Goal: Task Accomplishment & Management: Complete application form

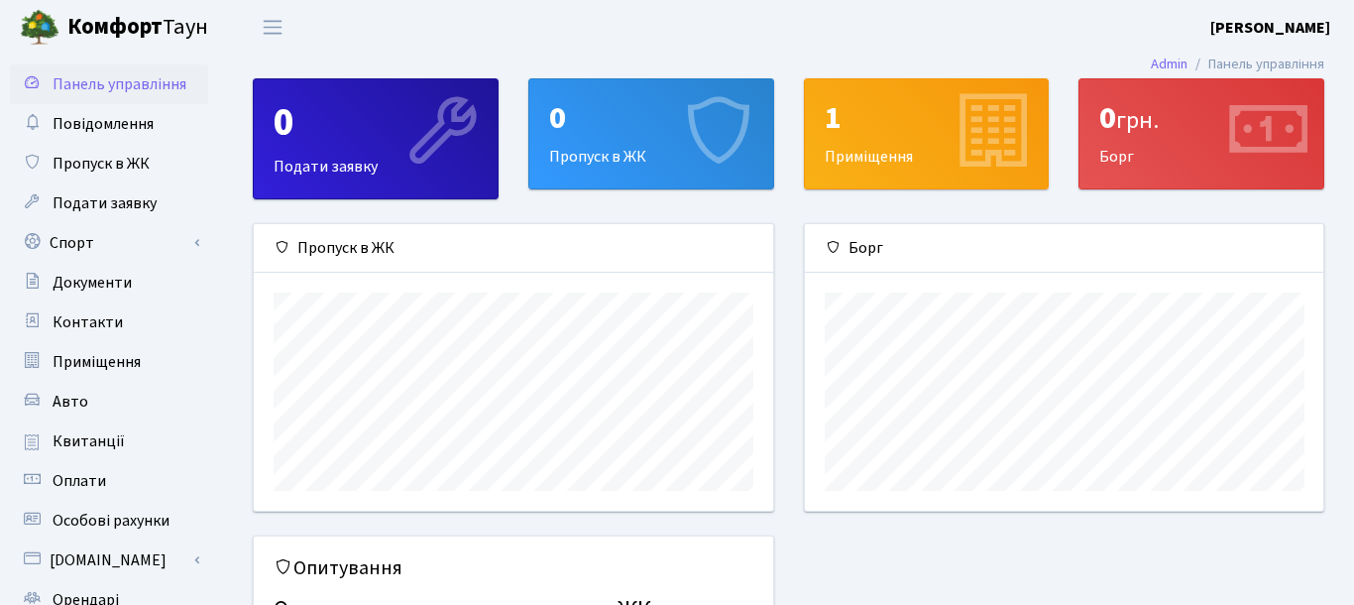
scroll to position [286, 519]
click at [130, 153] on span "Пропуск в ЖК" at bounding box center [101, 164] width 97 height 22
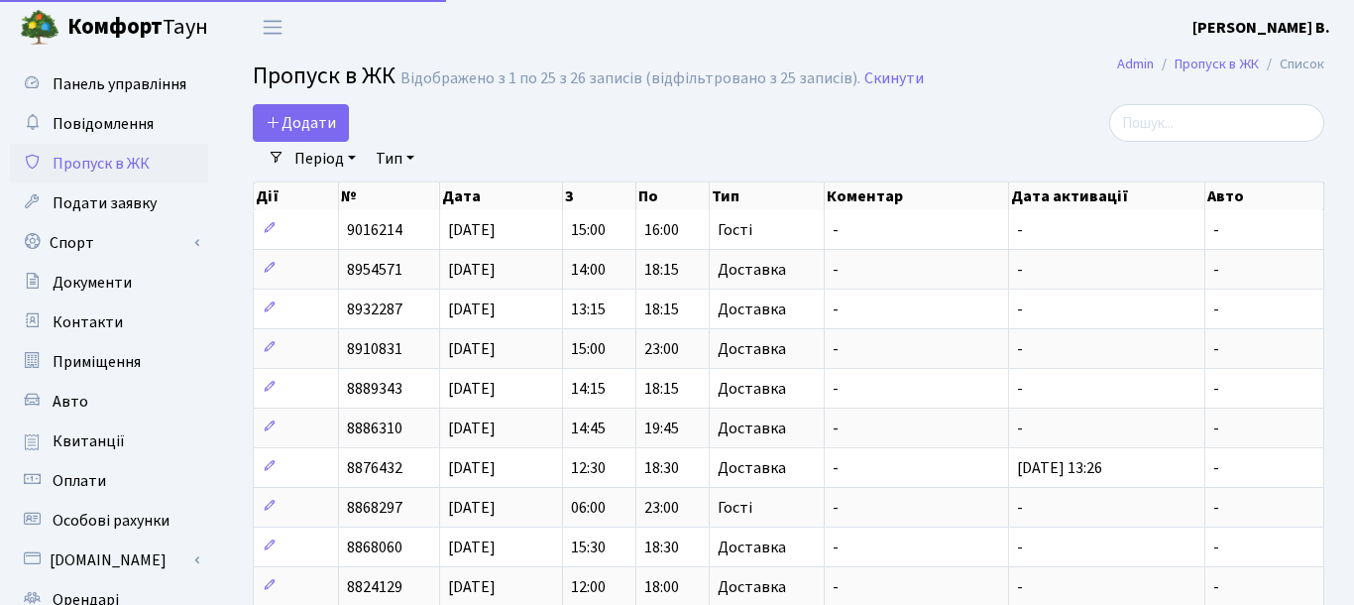
select select "25"
click at [283, 118] on span "Додати" at bounding box center [301, 123] width 70 height 22
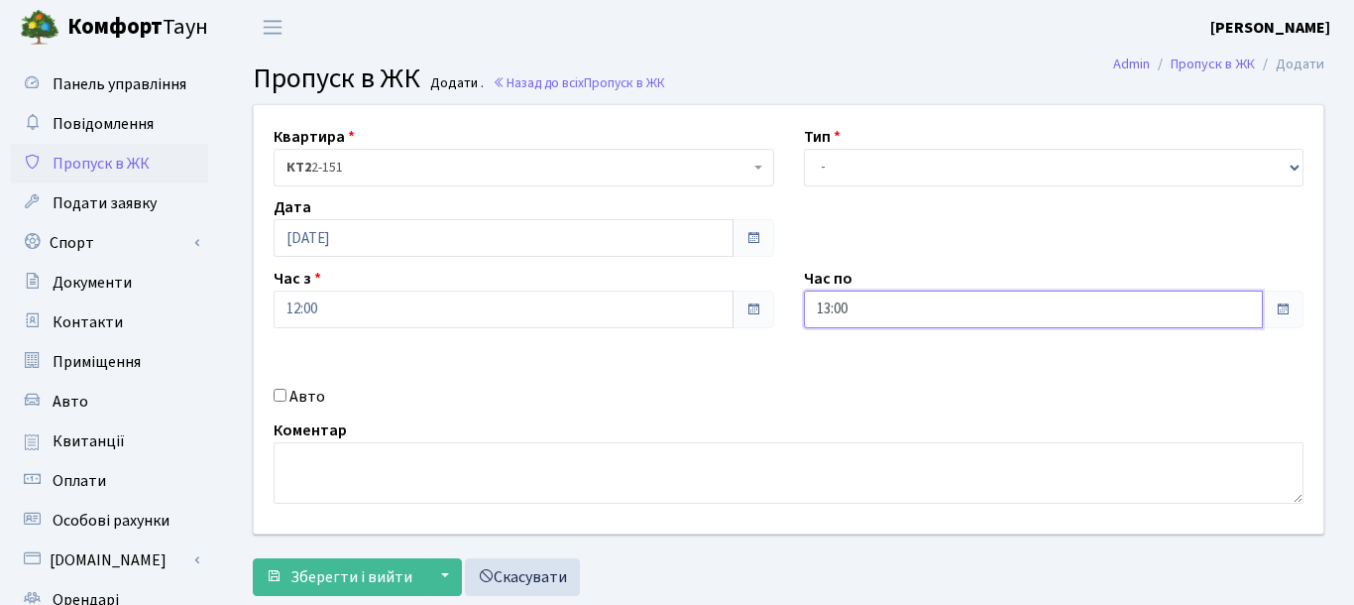
click at [1094, 313] on input "13:00" at bounding box center [1034, 309] width 460 height 38
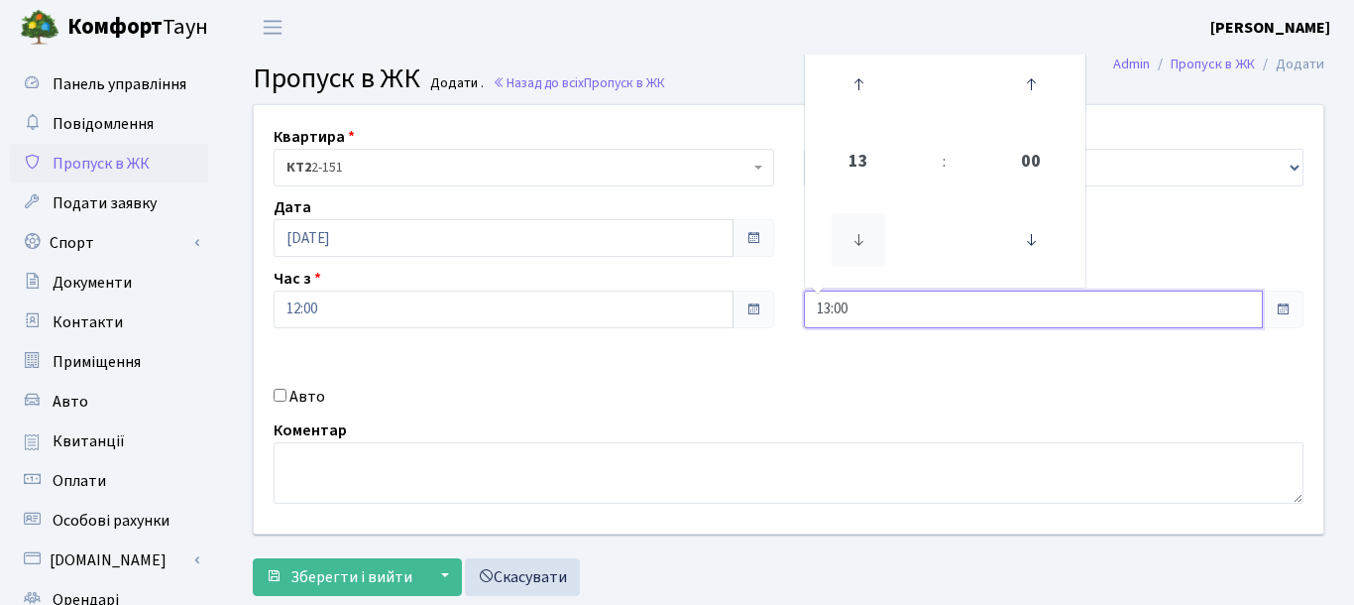
click at [862, 241] on icon at bounding box center [858, 240] width 54 height 54
click at [856, 85] on icon at bounding box center [858, 84] width 54 height 54
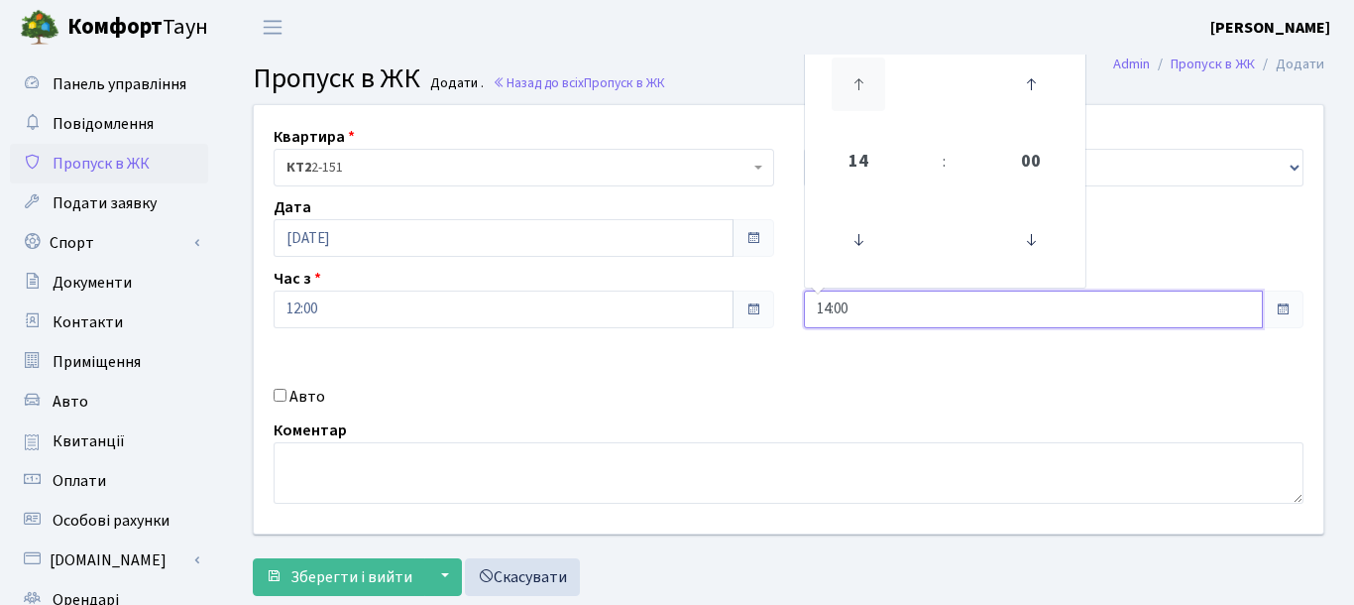
click at [856, 85] on icon at bounding box center [858, 84] width 54 height 54
type input "17:00"
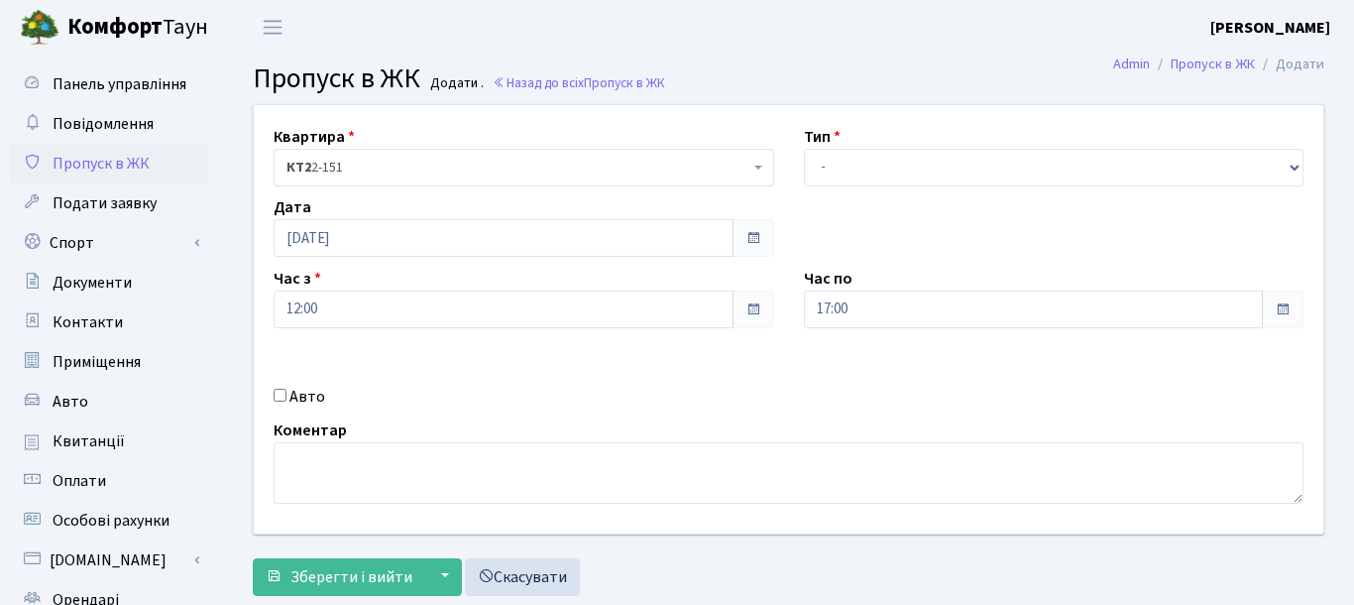
click at [639, 371] on div "Квартира <b>КТ2</b>&nbsp;&nbsp;&nbsp;2-151 КТ2 2-151 Тип - Доставка Таксі Гості…" at bounding box center [788, 319] width 1099 height 428
click at [804, 149] on select "- Доставка Таксі Гості Сервіс" at bounding box center [1054, 168] width 500 height 38
select select "1"
click option "Доставка" at bounding box center [0, 0] width 0 height 0
click at [693, 402] on div "Авто" at bounding box center [524, 397] width 530 height 24
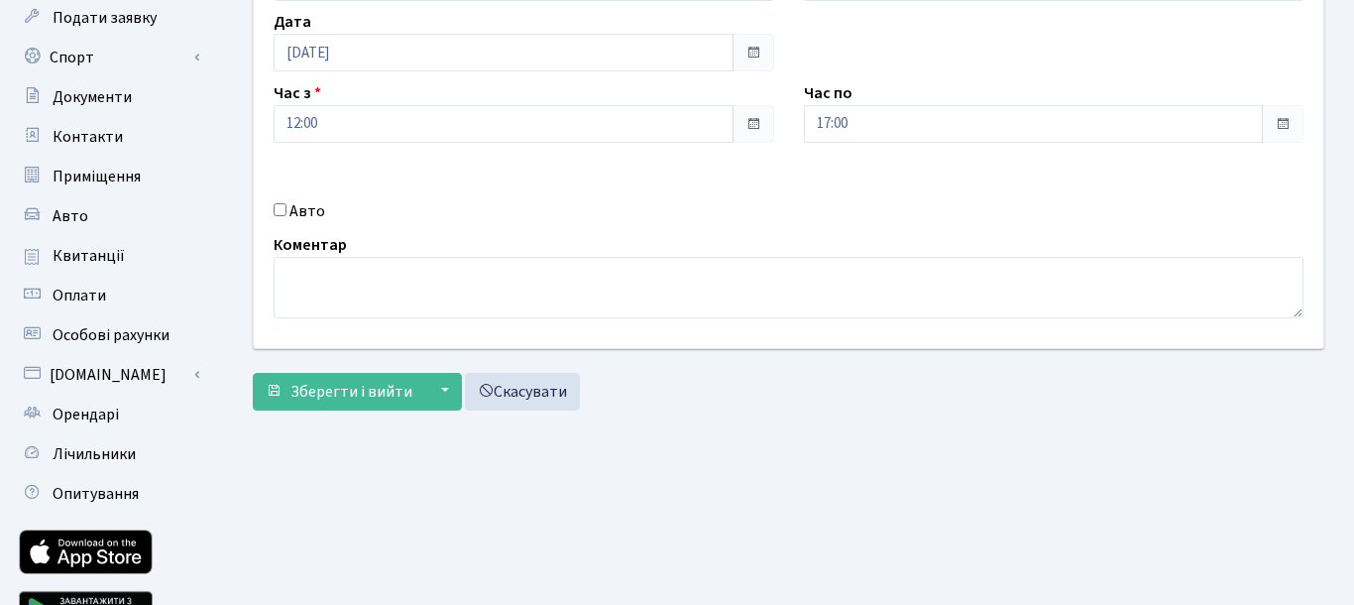
scroll to position [287, 0]
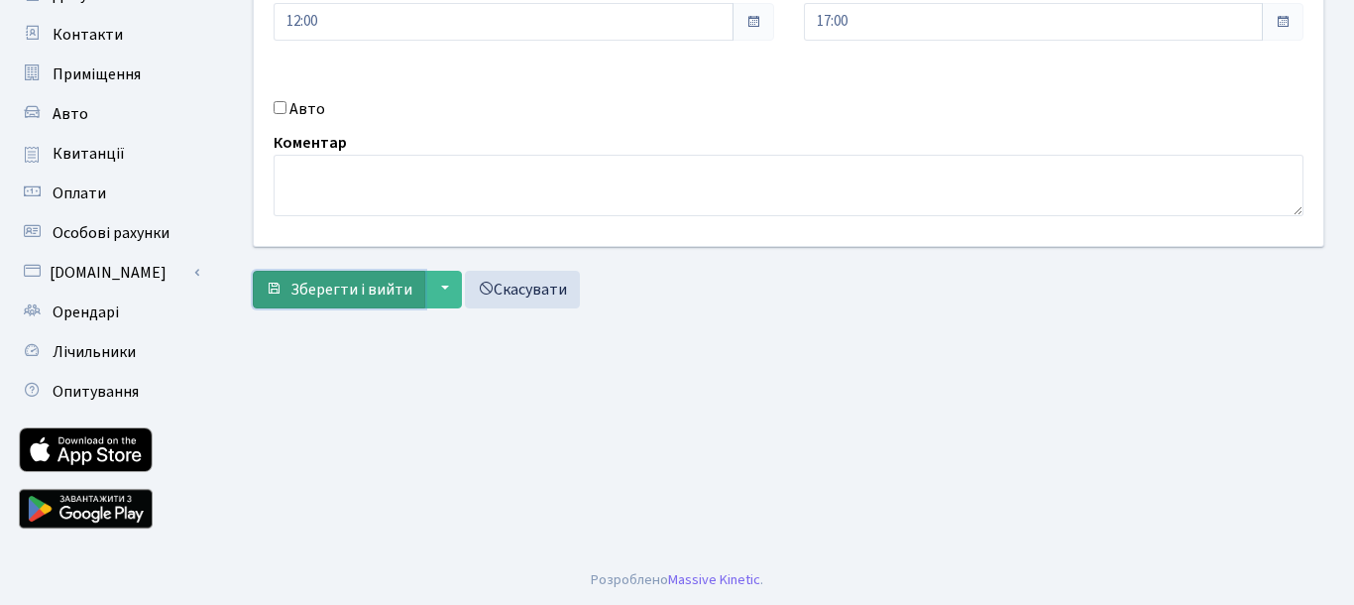
click at [377, 290] on span "Зберегти і вийти" at bounding box center [351, 289] width 122 height 22
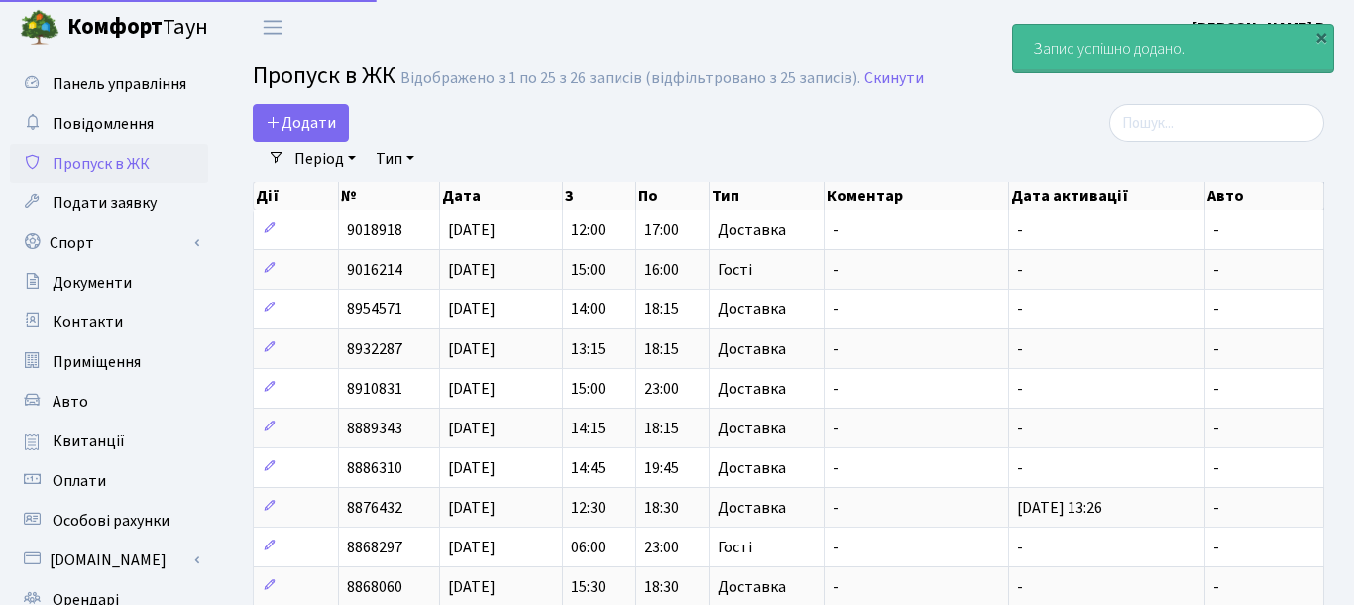
select select "25"
